Goal: Task Accomplishment & Management: Manage account settings

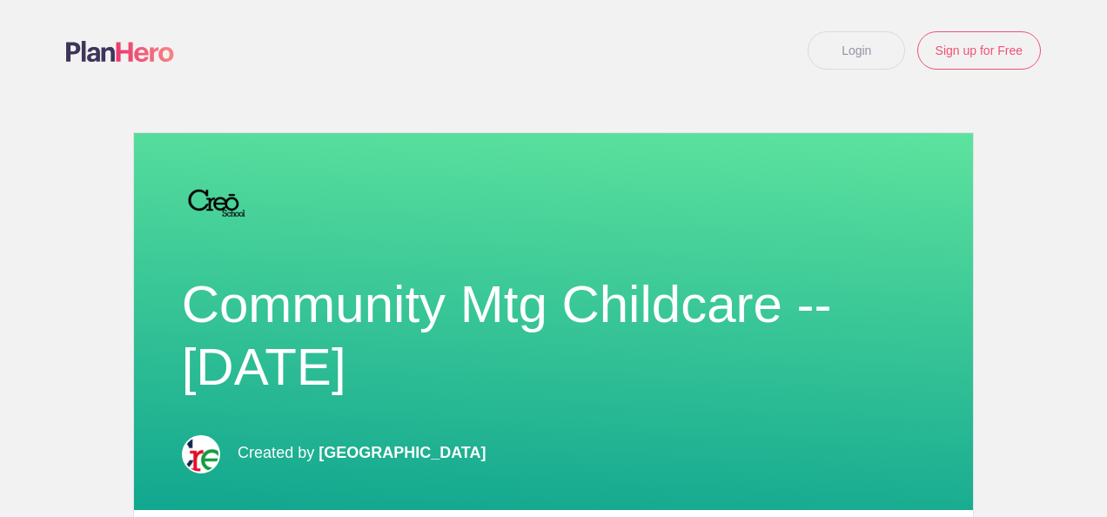
click at [503, 332] on h1 "Community Mtg Childcare -- [DATE]" at bounding box center [554, 335] width 744 height 125
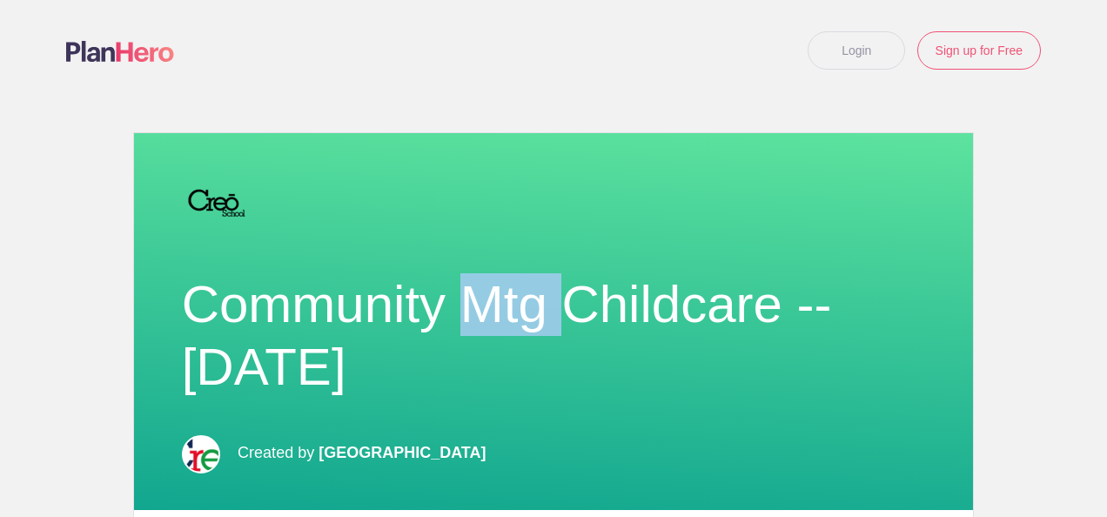
click at [503, 332] on h1 "Community Mtg Childcare -- [DATE]" at bounding box center [554, 335] width 744 height 125
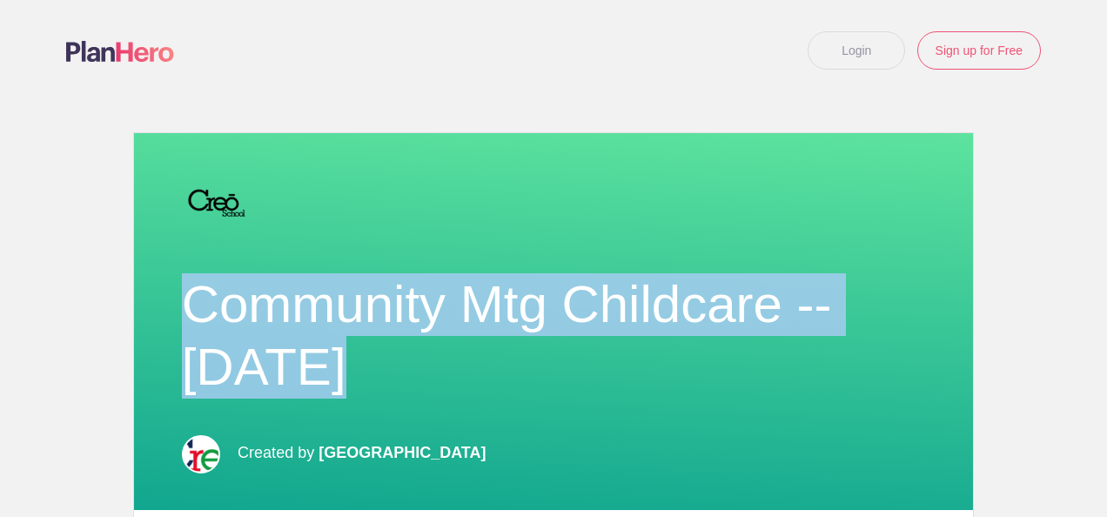
drag, startPoint x: 0, startPoint y: 0, endPoint x: 503, endPoint y: 332, distance: 602.7
click at [503, 332] on h1 "Community Mtg Childcare -- [DATE]" at bounding box center [554, 335] width 744 height 125
click at [547, 364] on h1 "Community Mtg Childcare -- [DATE]" at bounding box center [554, 335] width 744 height 125
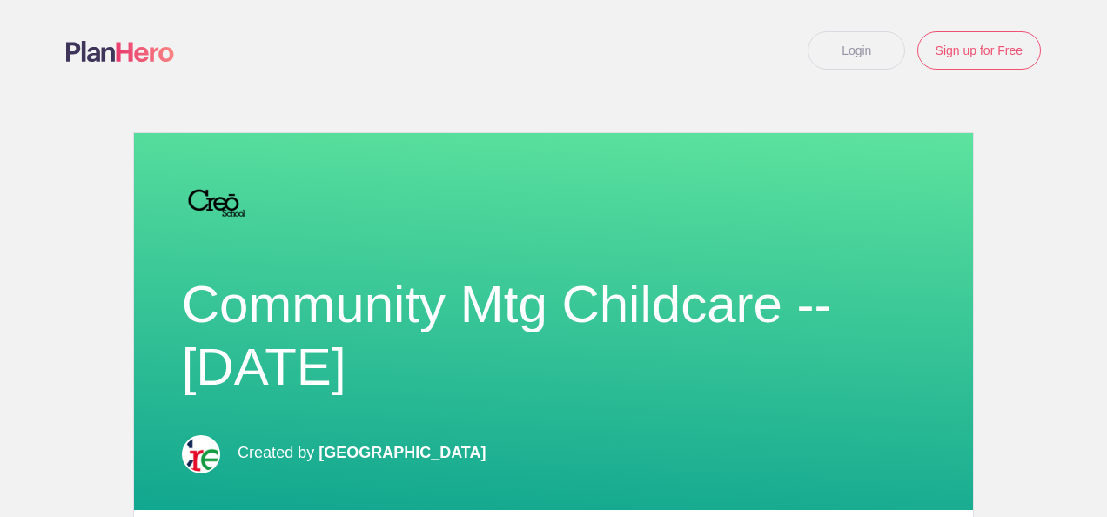
click at [541, 365] on h1 "Community Mtg Childcare -- [DATE]" at bounding box center [554, 335] width 744 height 125
click at [849, 251] on div "Community Mtg Childcare -- [DATE]" at bounding box center [554, 335] width 770 height 195
click at [859, 244] on div "Community Mtg Childcare -- [DATE]" at bounding box center [554, 335] width 770 height 195
